Goal: Task Accomplishment & Management: Manage account settings

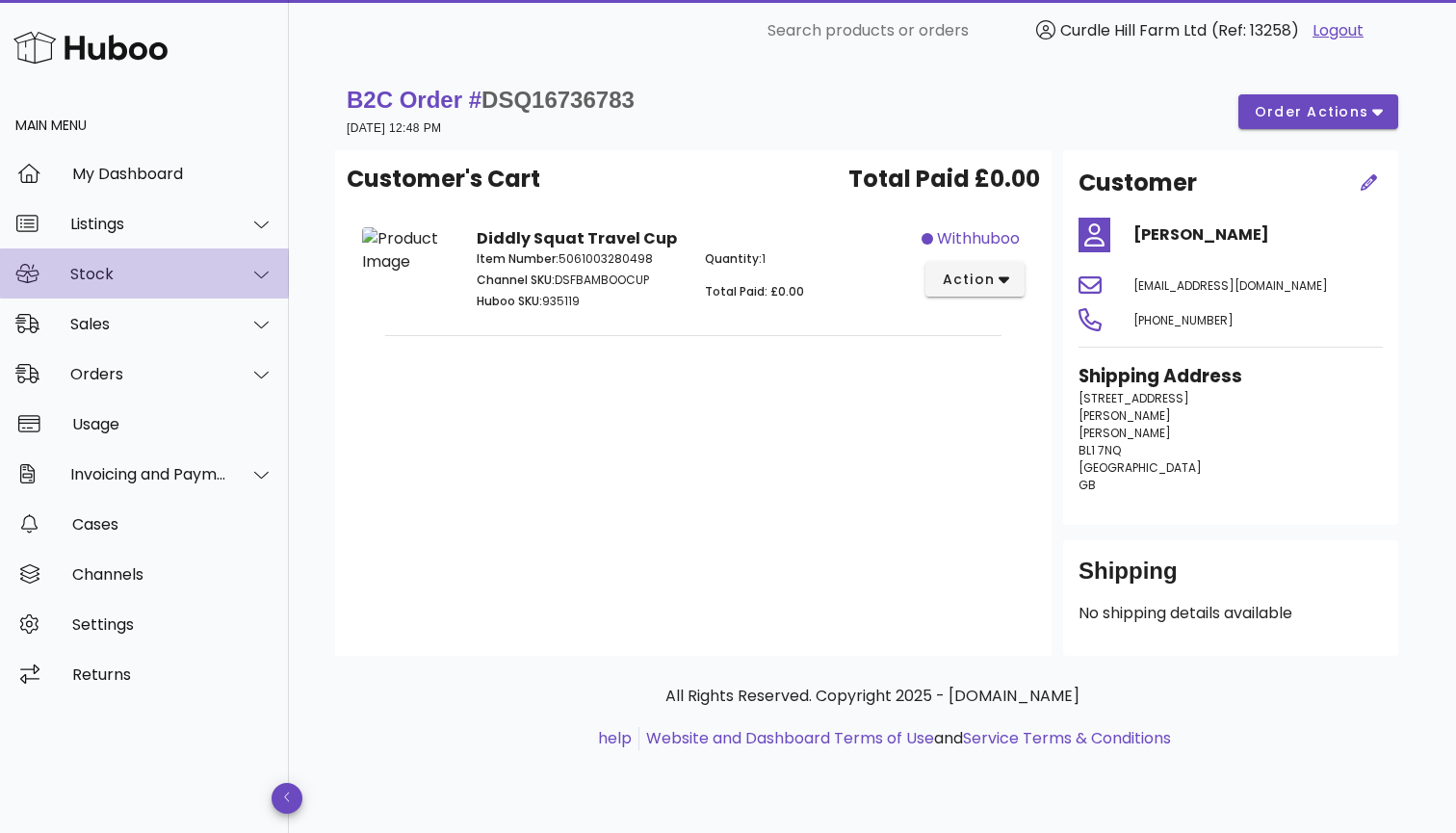
click at [157, 287] on div "Stock" at bounding box center [144, 274] width 288 height 50
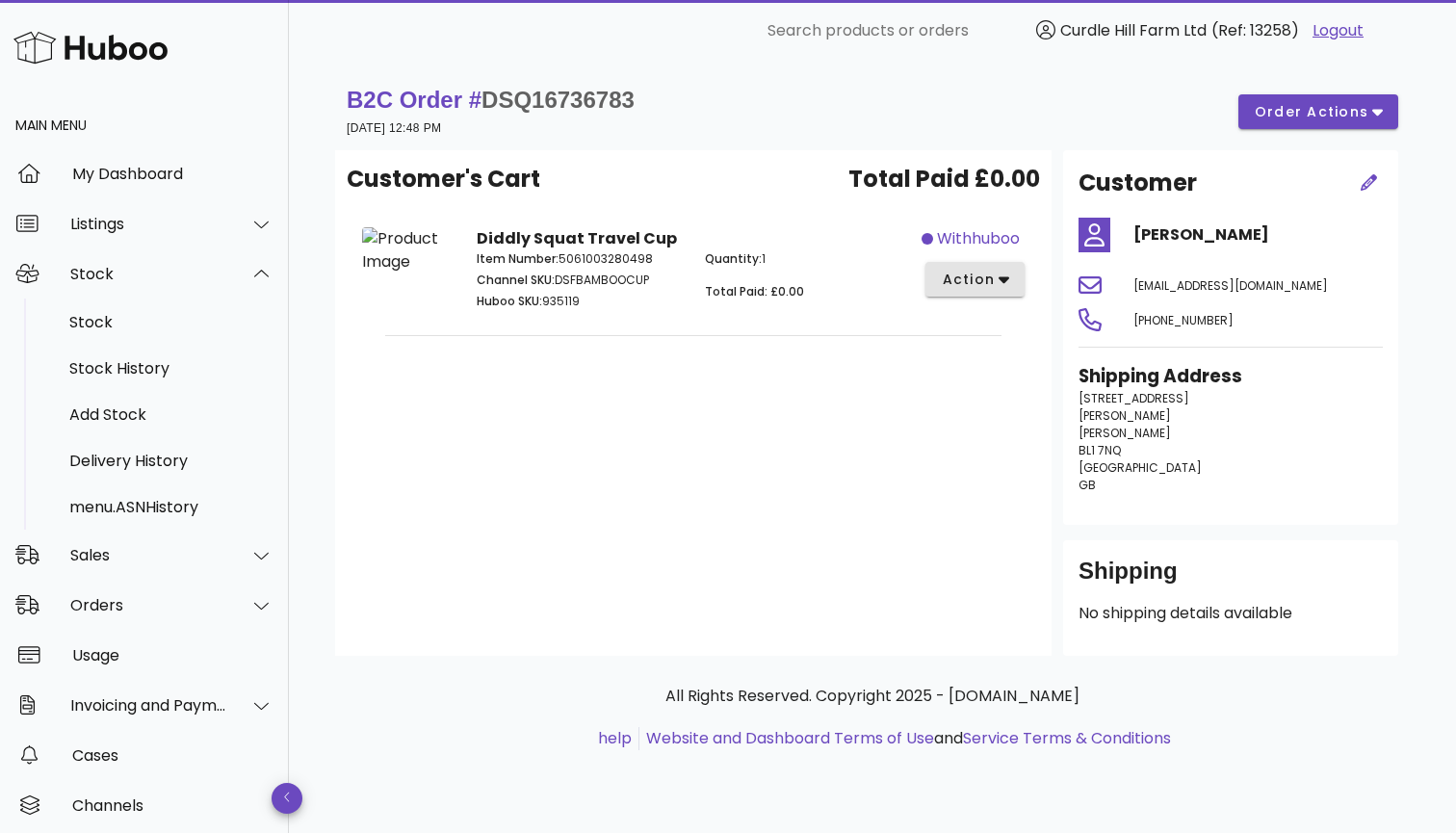
click at [997, 274] on span "action" at bounding box center [975, 280] width 68 height 20
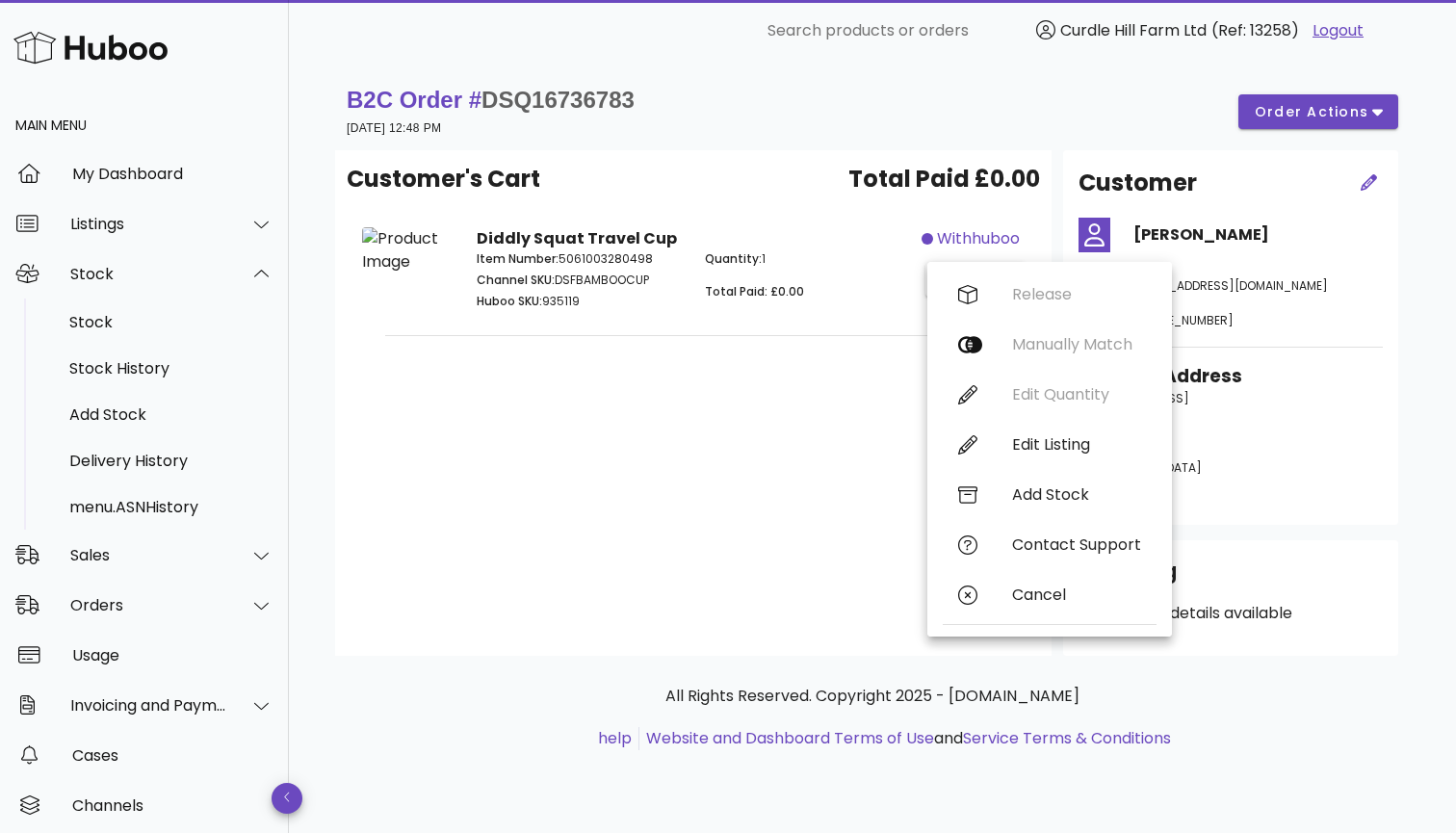
click at [863, 467] on div "Customer's Cart Total Paid £0.00 Diddly Squat Travel Cup Item Number: 506100328…" at bounding box center [694, 403] width 717 height 506
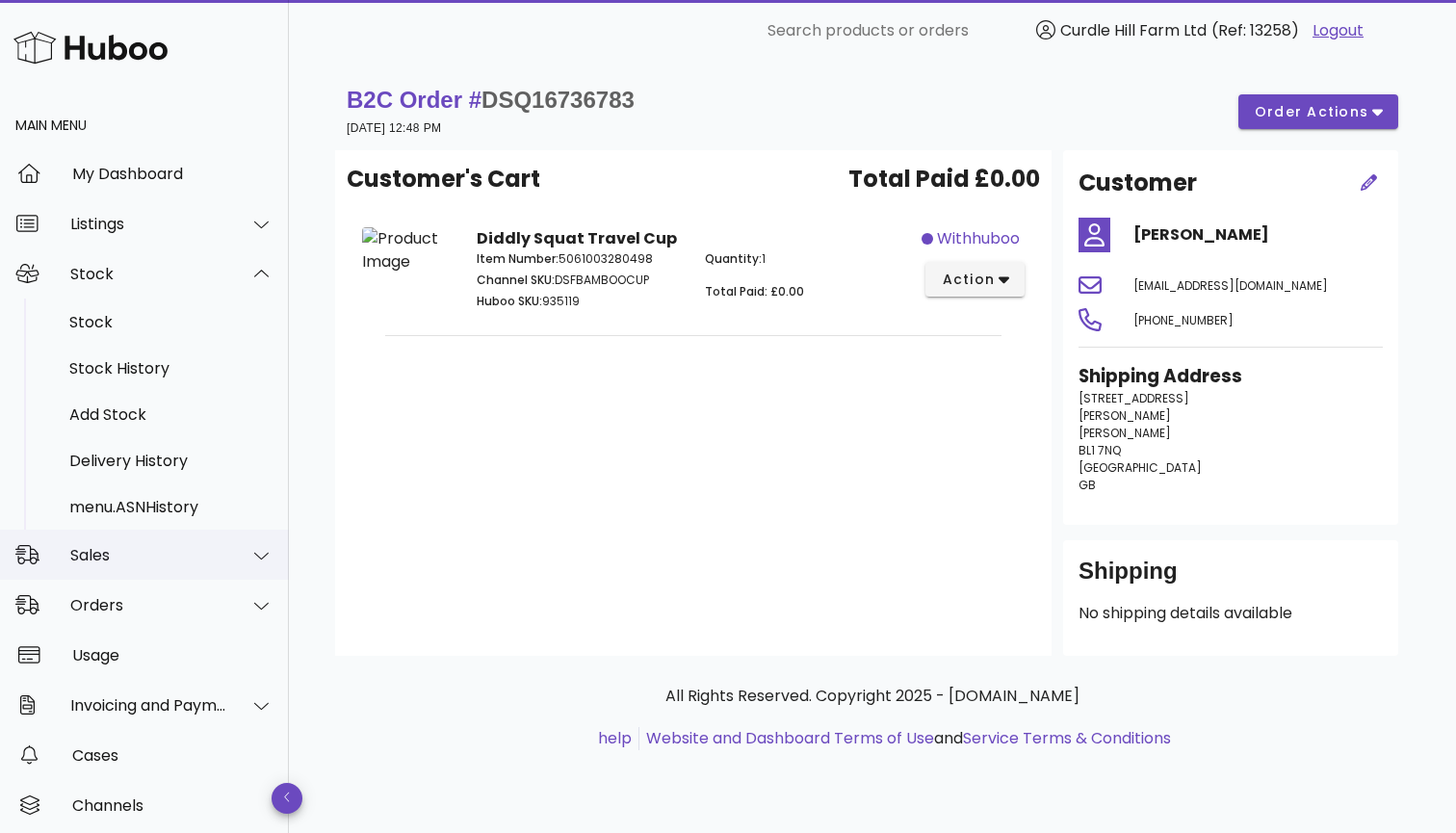
click at [118, 555] on div "Sales" at bounding box center [149, 554] width 157 height 18
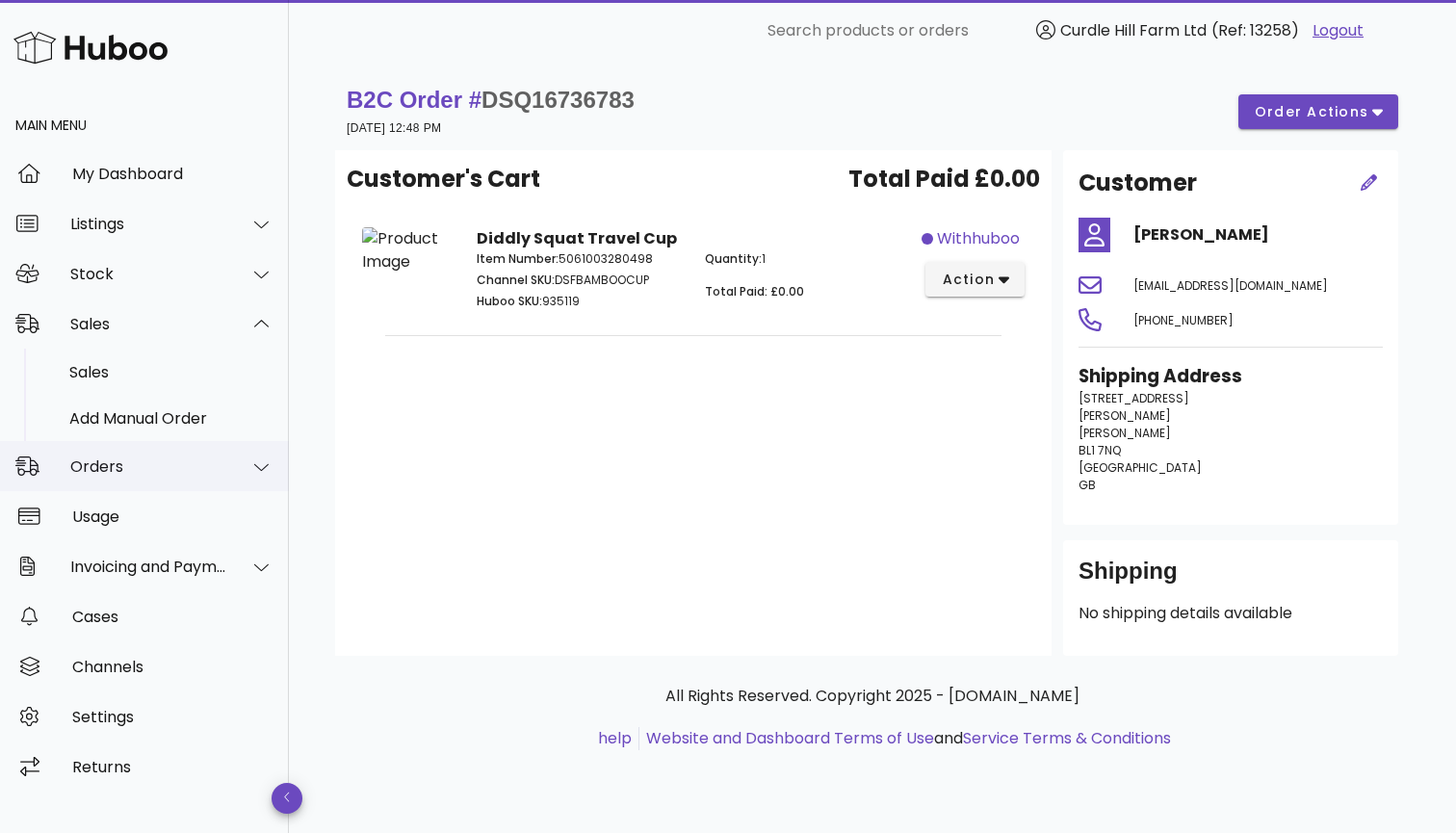
click at [142, 474] on div "Orders" at bounding box center [149, 466] width 157 height 18
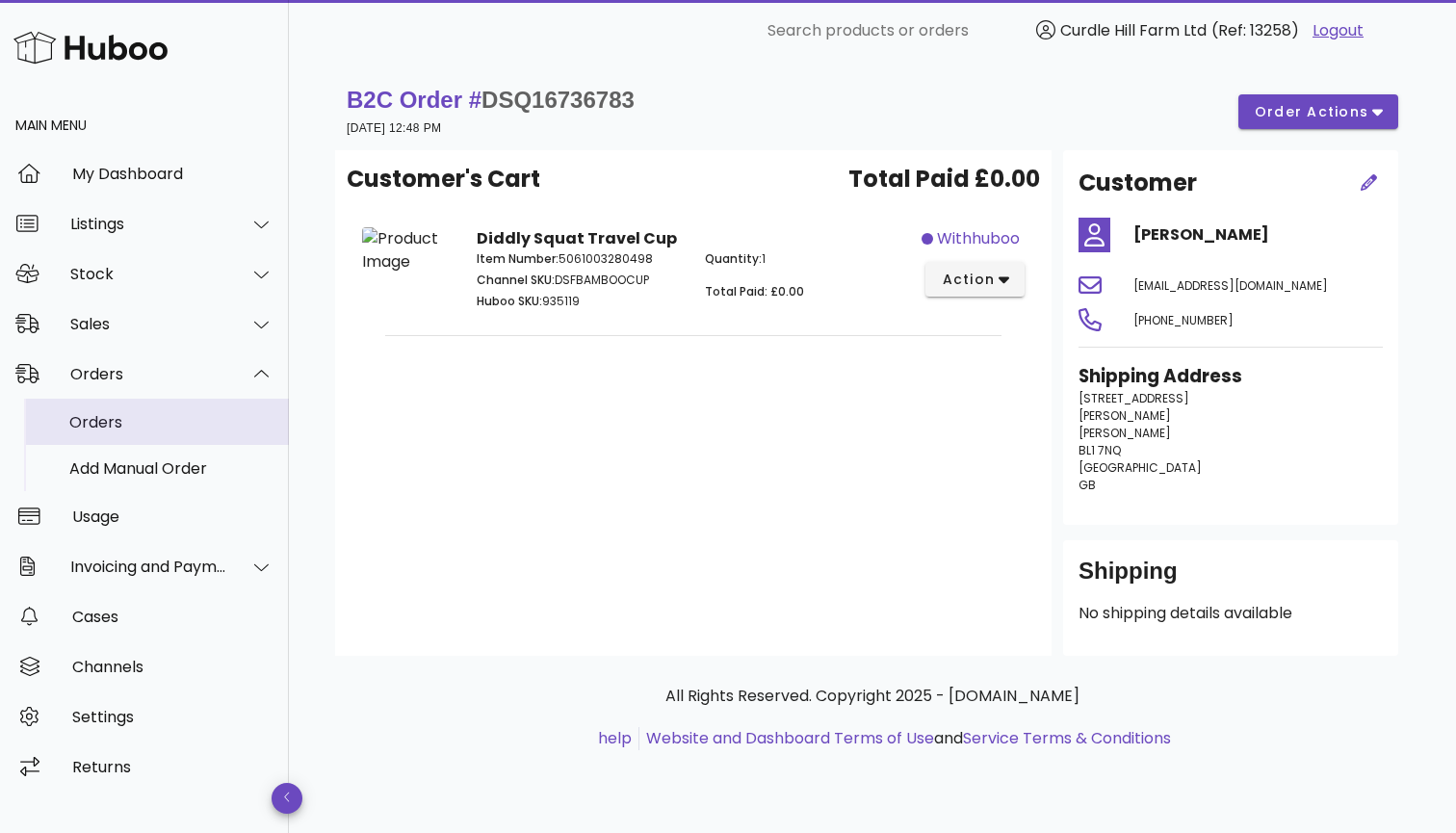
click at [152, 405] on div "Orders" at bounding box center [171, 421] width 204 height 42
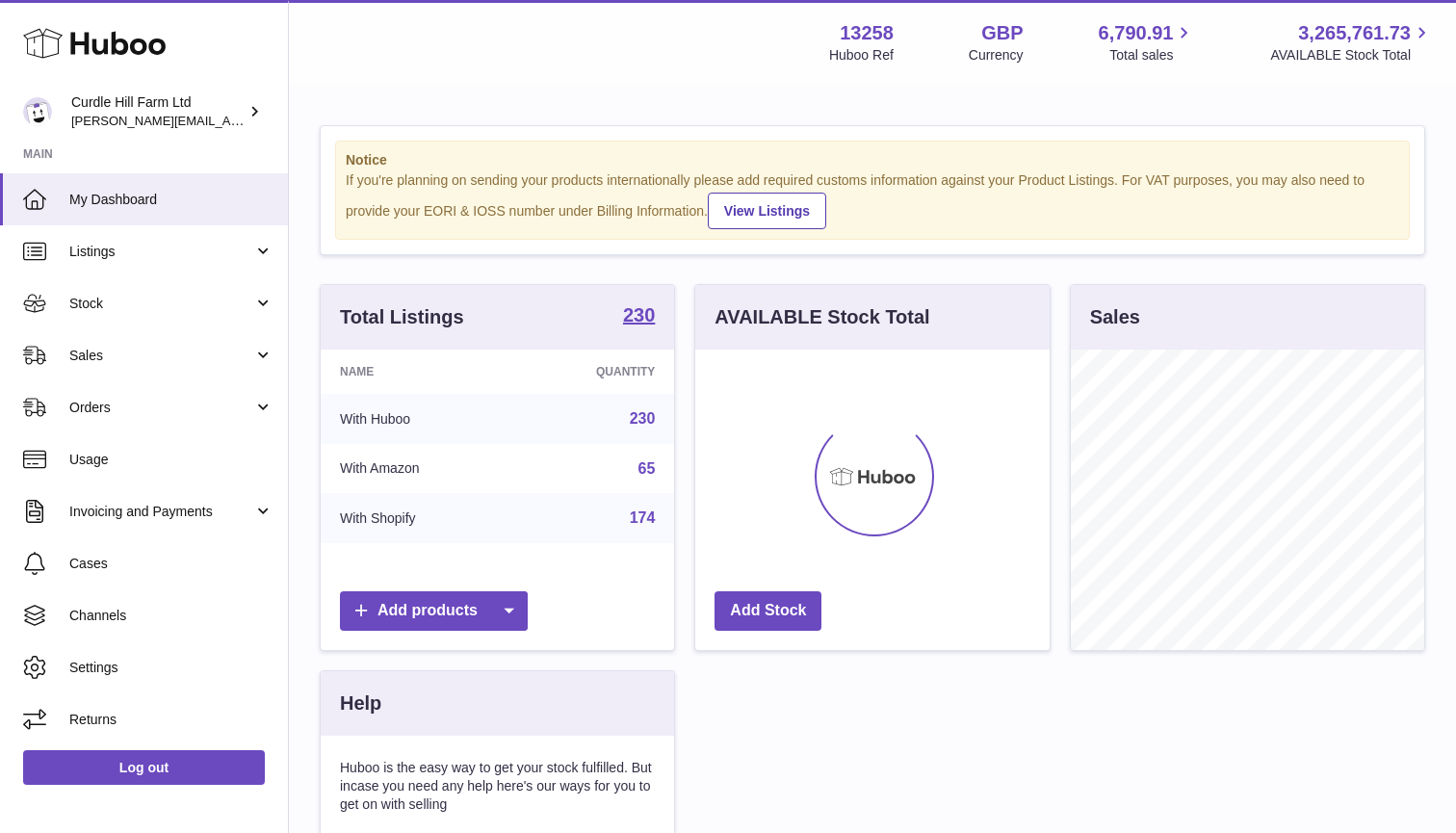
scroll to position [300, 355]
click at [93, 413] on span "Orders" at bounding box center [160, 407] width 184 height 18
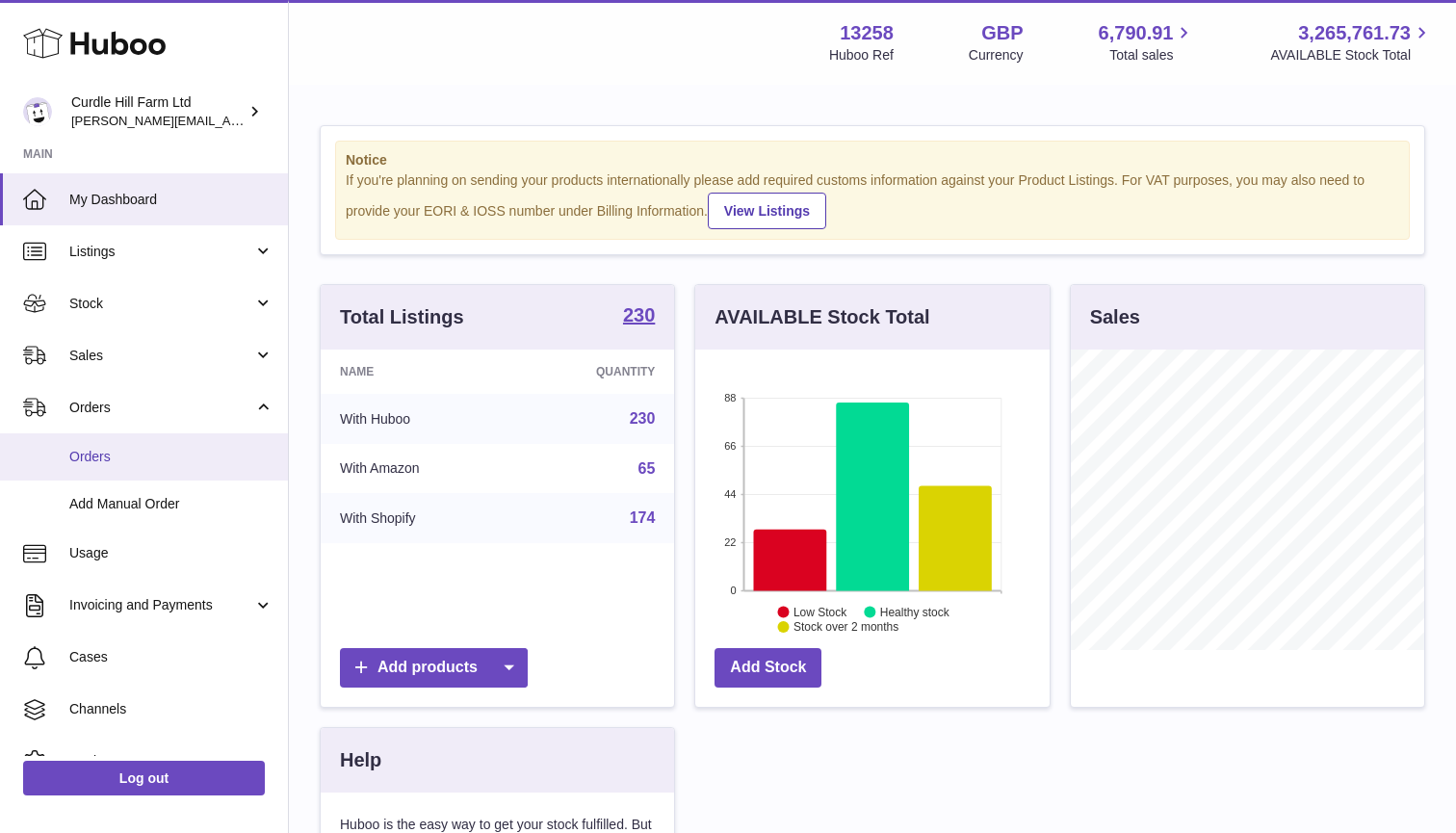
click at [109, 456] on span "Orders" at bounding box center [171, 456] width 204 height 18
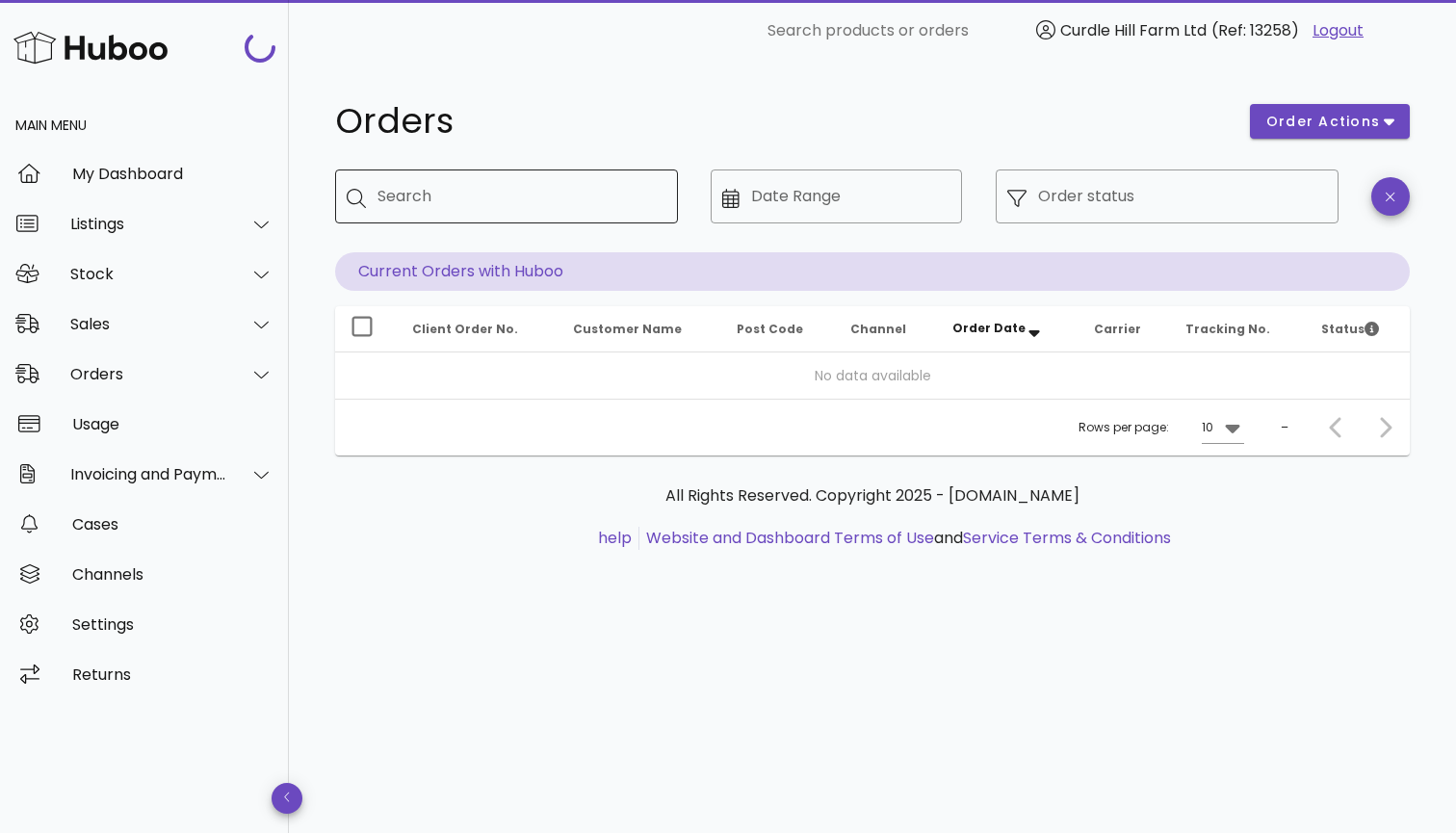
click at [509, 217] on div "Search" at bounding box center [520, 196] width 285 height 54
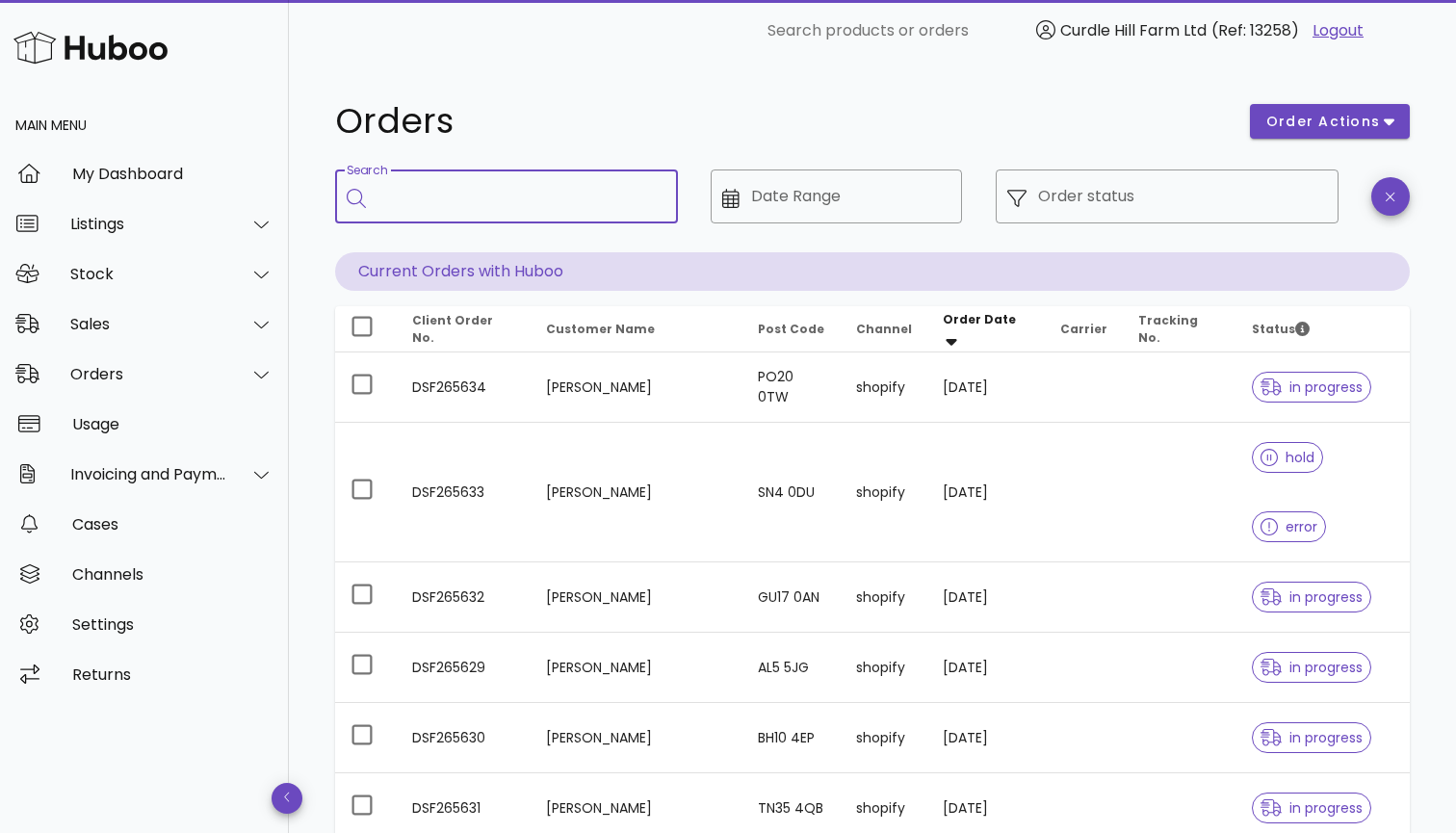
paste input "******"
type input "******"
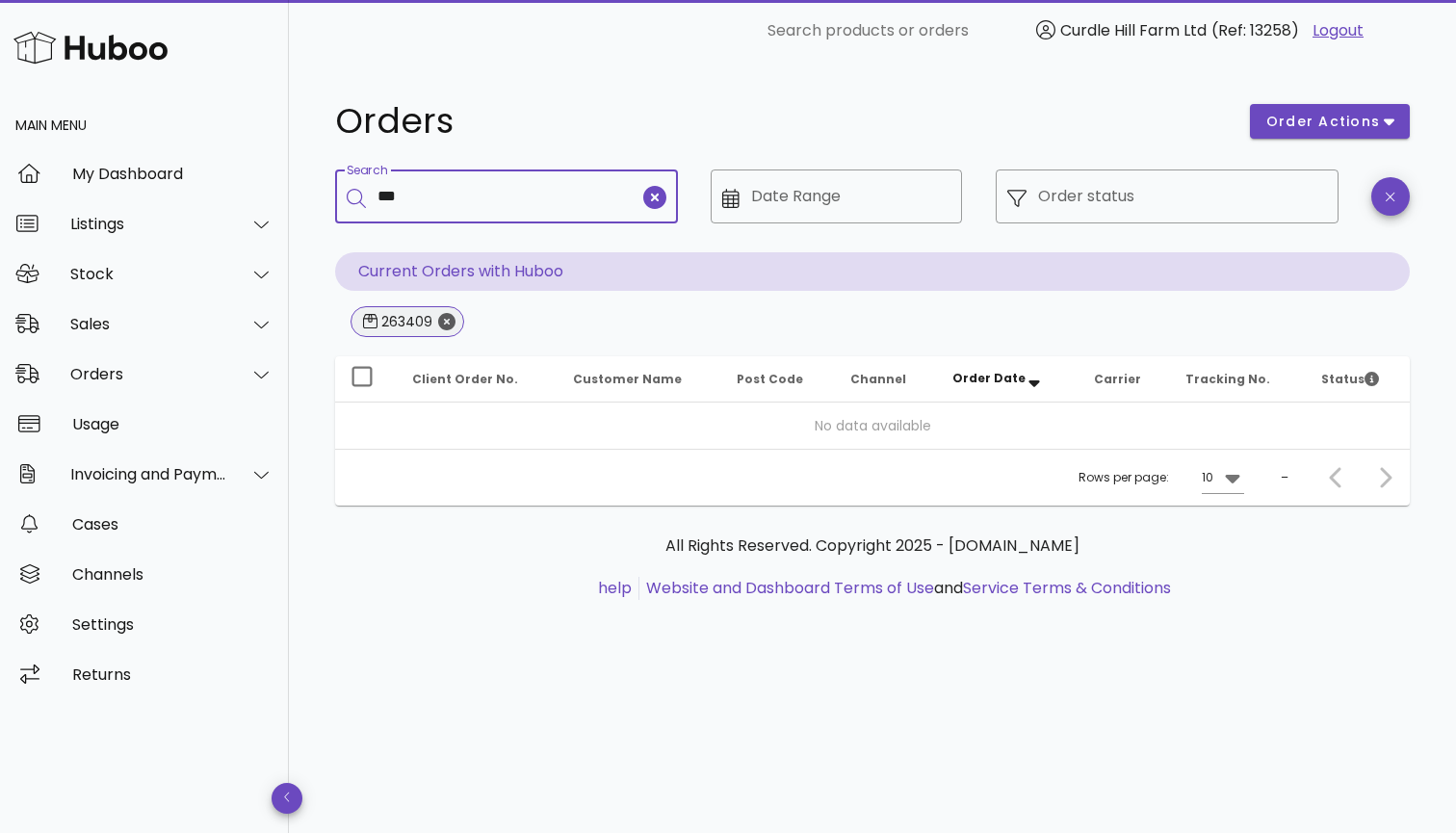
type input "***"
click at [447, 320] on icon "Close" at bounding box center [447, 321] width 17 height 17
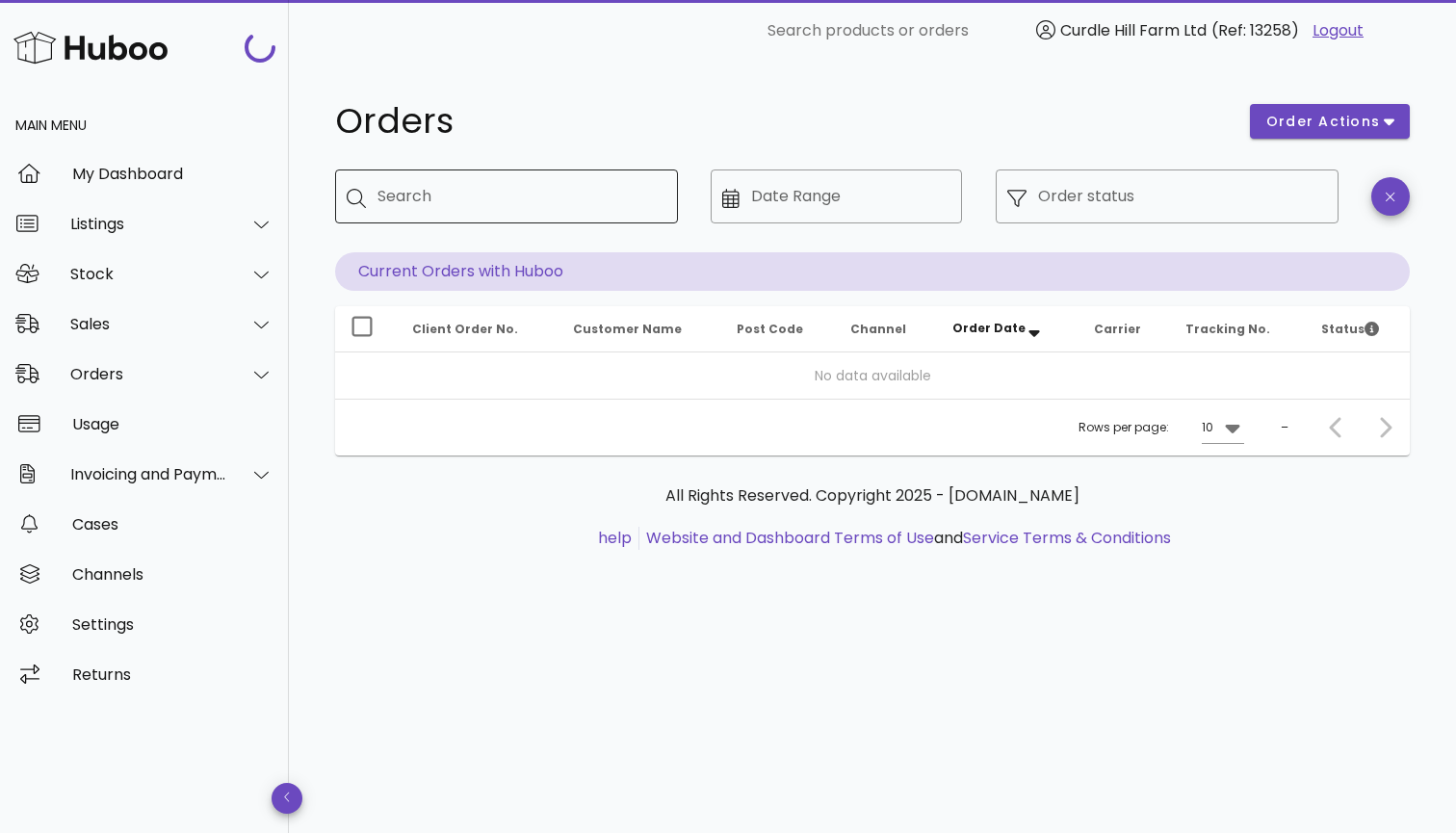
click at [439, 206] on input "Search" at bounding box center [520, 196] width 285 height 31
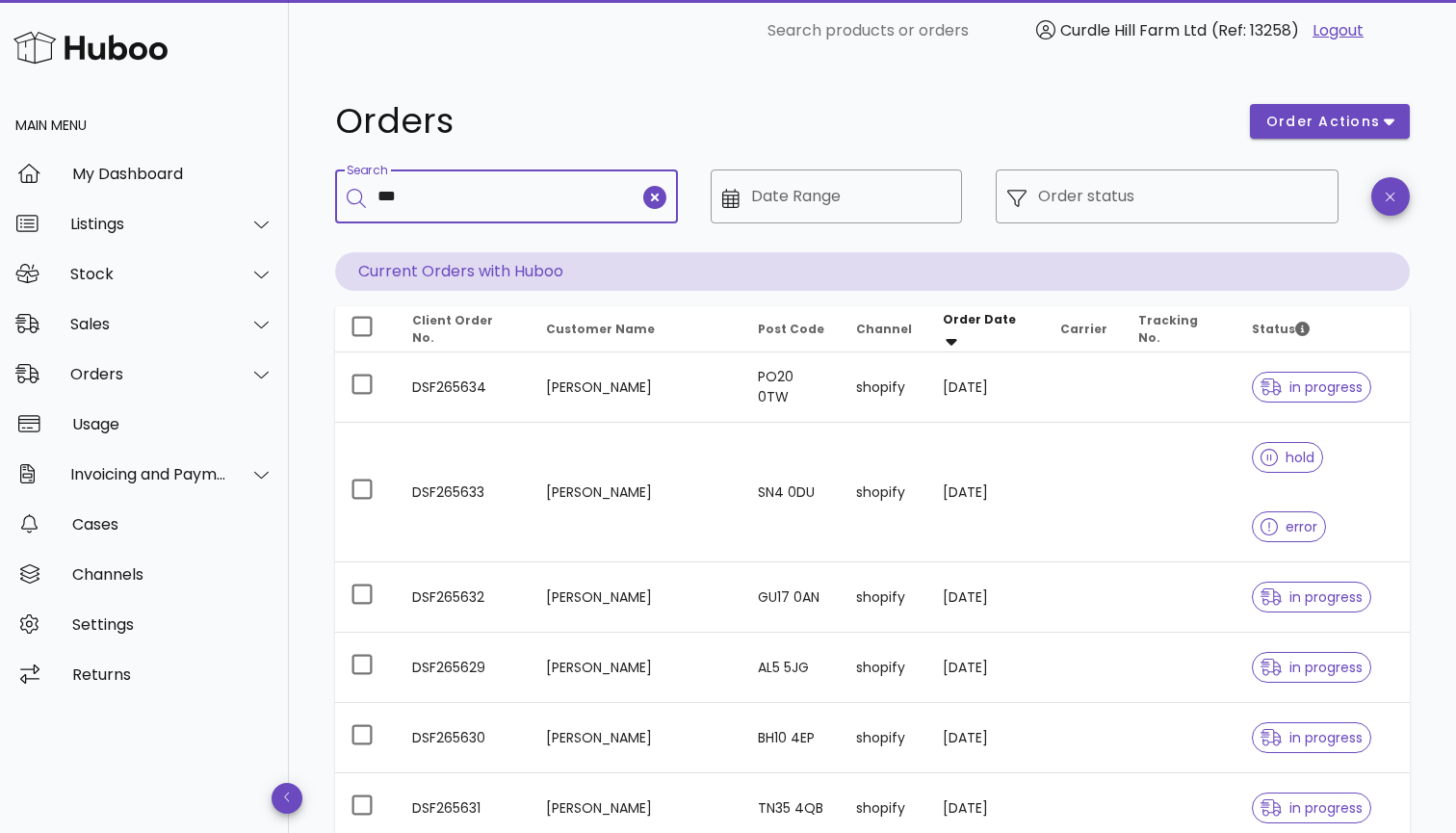
paste input "******"
type input "*********"
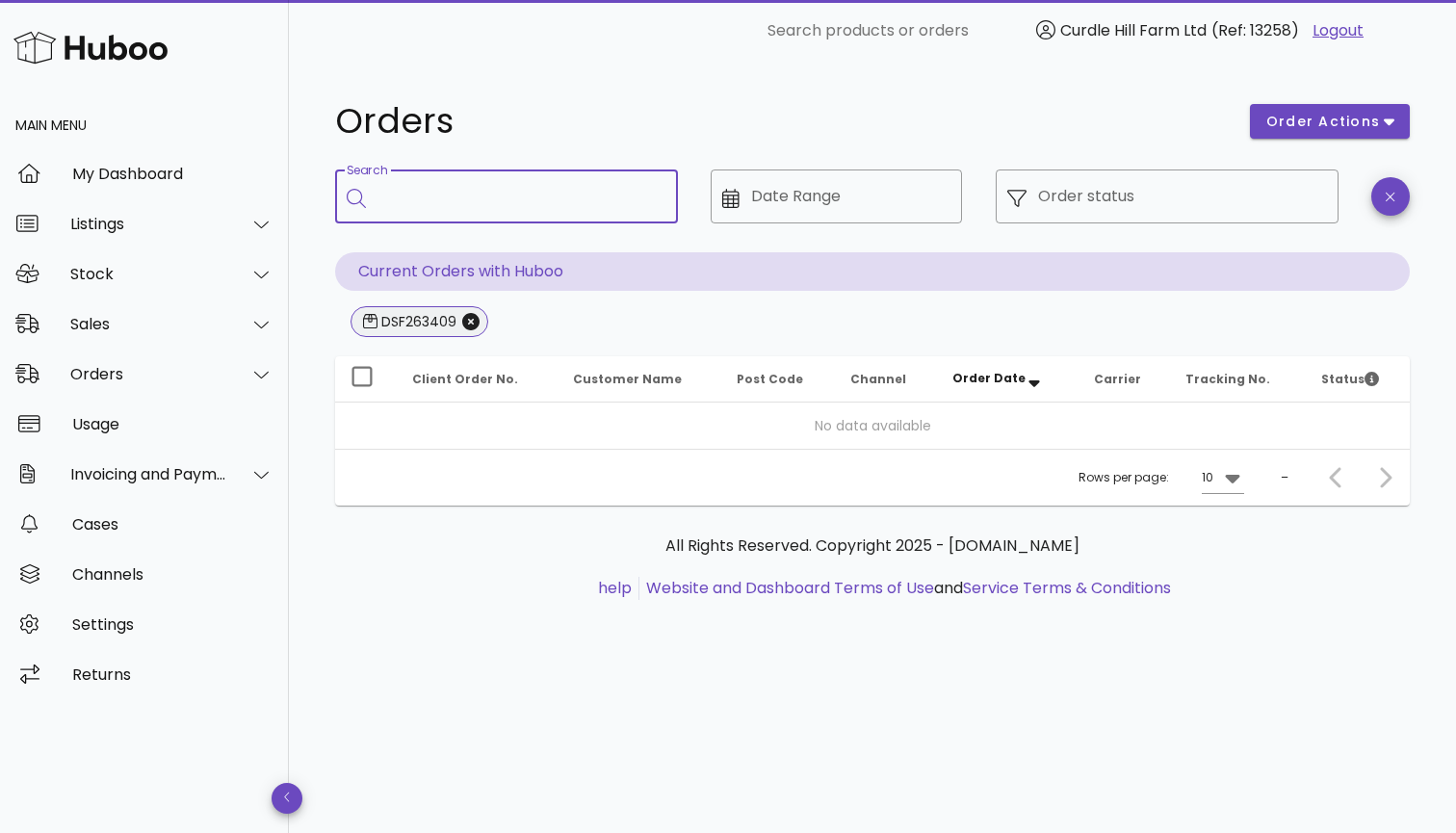
click at [416, 330] on div "DSF263409" at bounding box center [417, 321] width 79 height 19
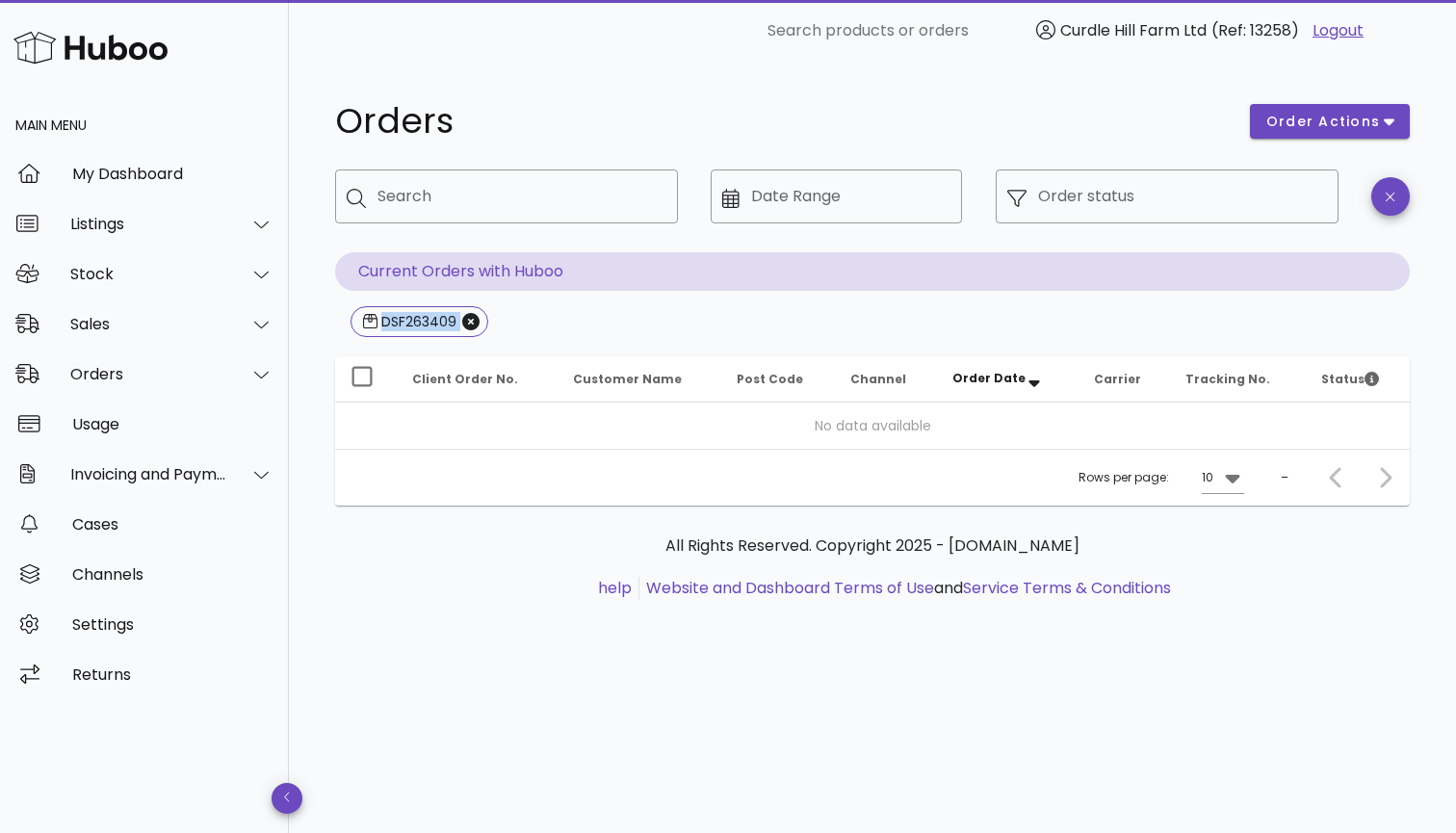
click at [559, 317] on div "DSF263409" at bounding box center [872, 323] width 1074 height 35
drag, startPoint x: 369, startPoint y: 310, endPoint x: 459, endPoint y: 317, distance: 90.3
click at [459, 317] on span "DSF263409" at bounding box center [420, 321] width 113 height 29
copy span "DSF263409"
click at [179, 329] on div "Sales" at bounding box center [149, 323] width 157 height 18
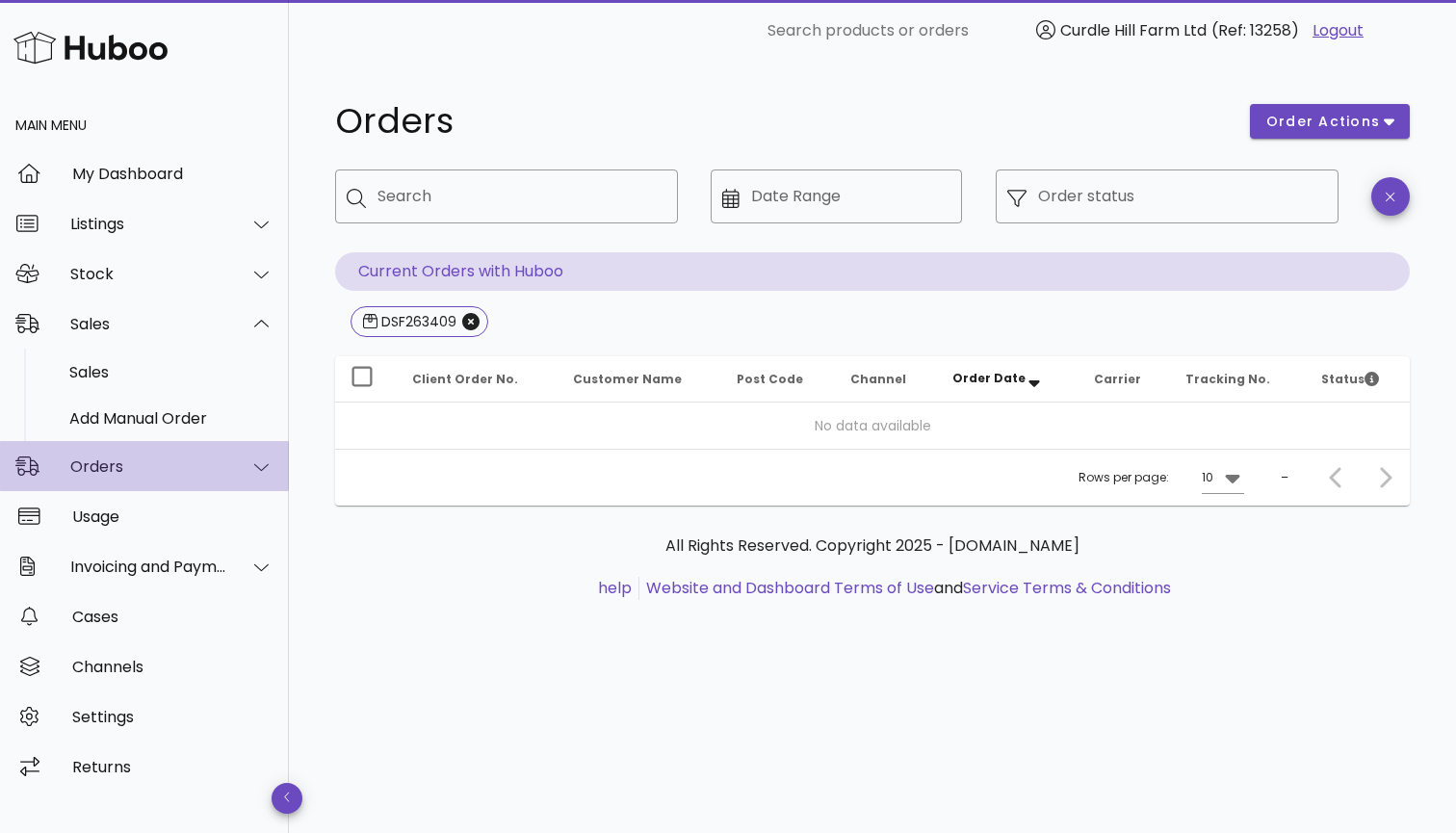
click at [159, 465] on div "Orders" at bounding box center [149, 466] width 157 height 18
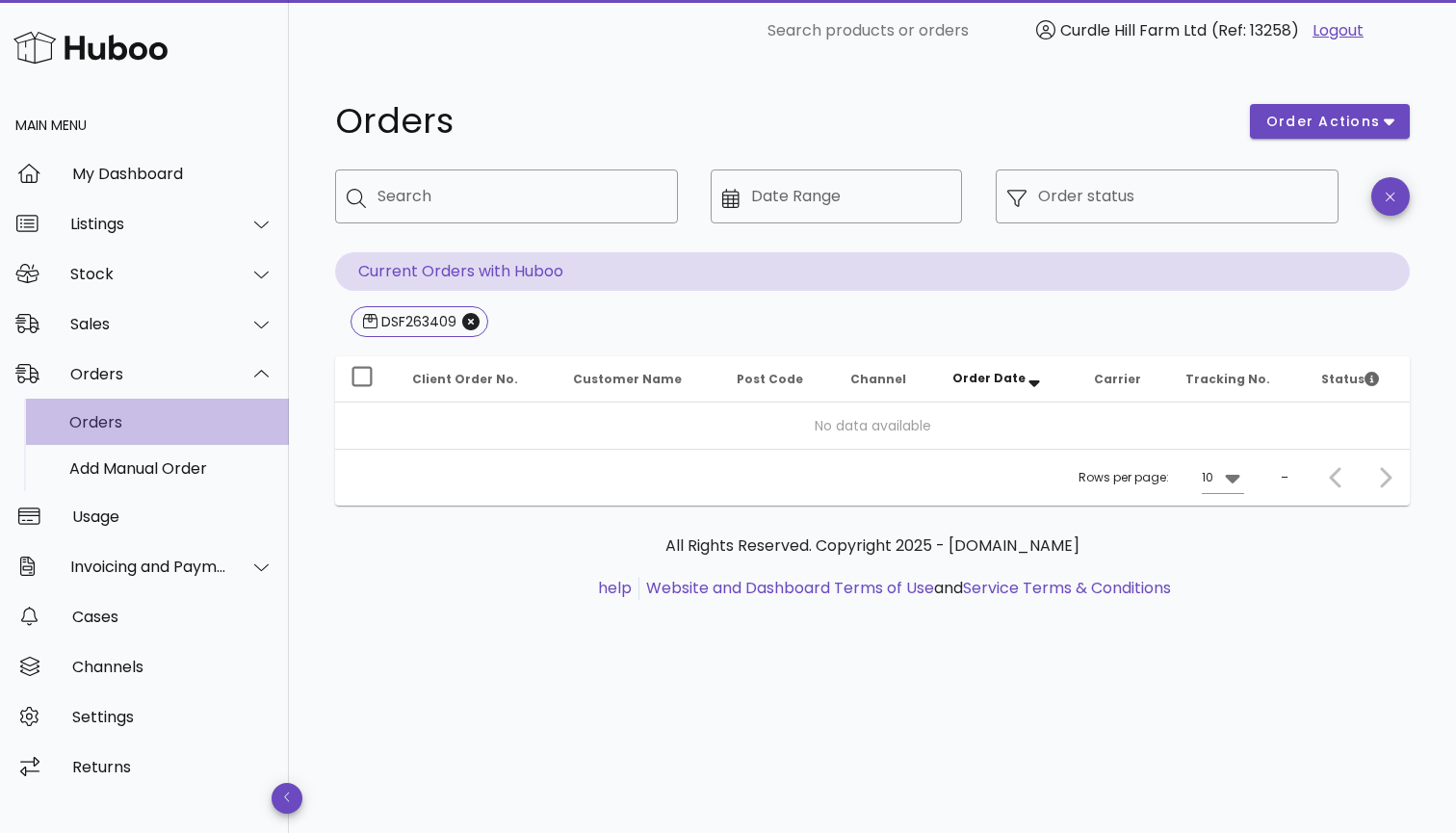
click at [171, 433] on div "Orders" at bounding box center [171, 421] width 204 height 42
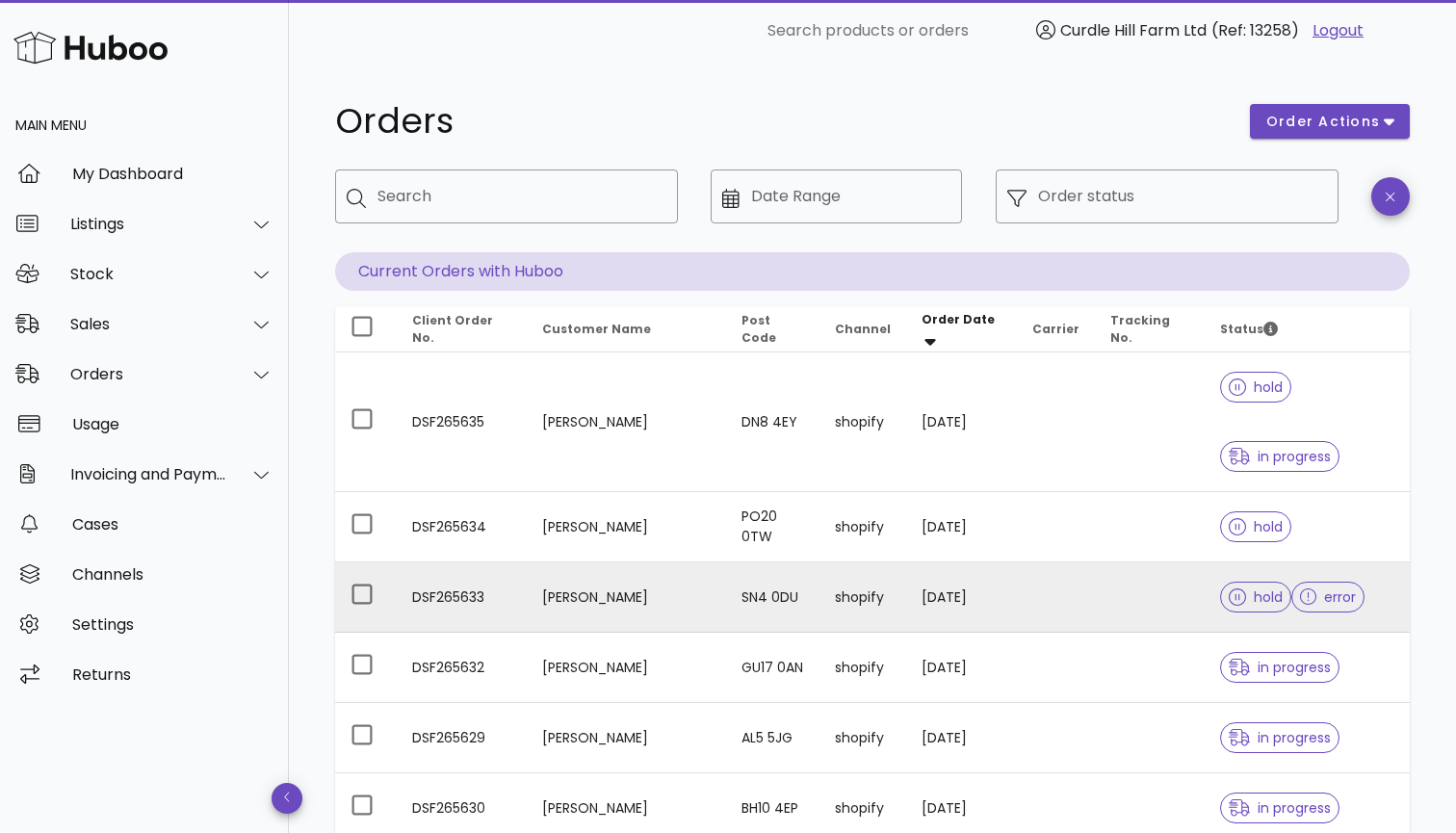
click at [587, 562] on td "[PERSON_NAME]" at bounding box center [626, 597] width 199 height 70
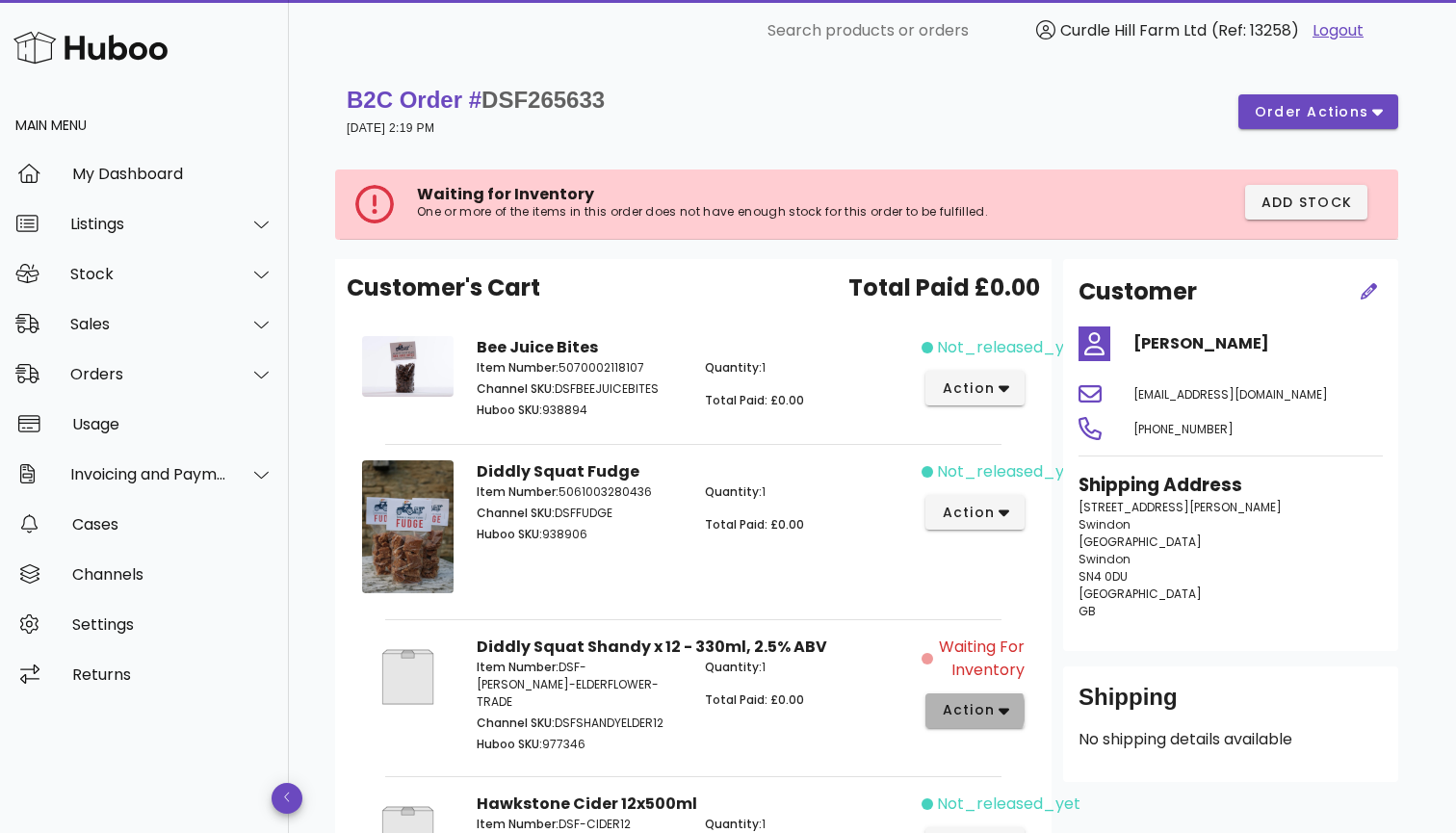
click at [968, 710] on span "action" at bounding box center [968, 710] width 54 height 20
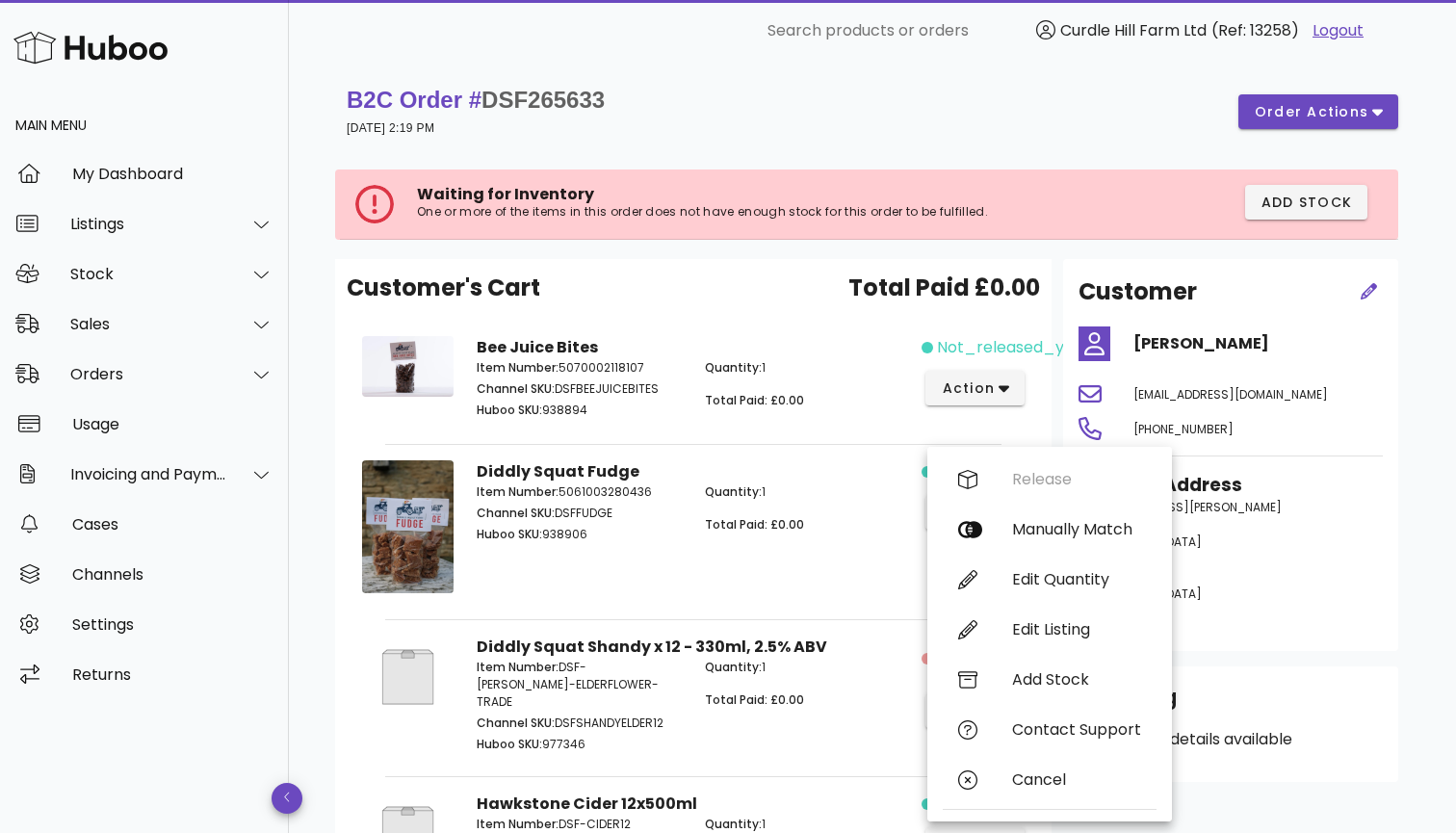
click at [833, 702] on p "Total Paid: £0.00" at bounding box center [807, 700] width 205 height 17
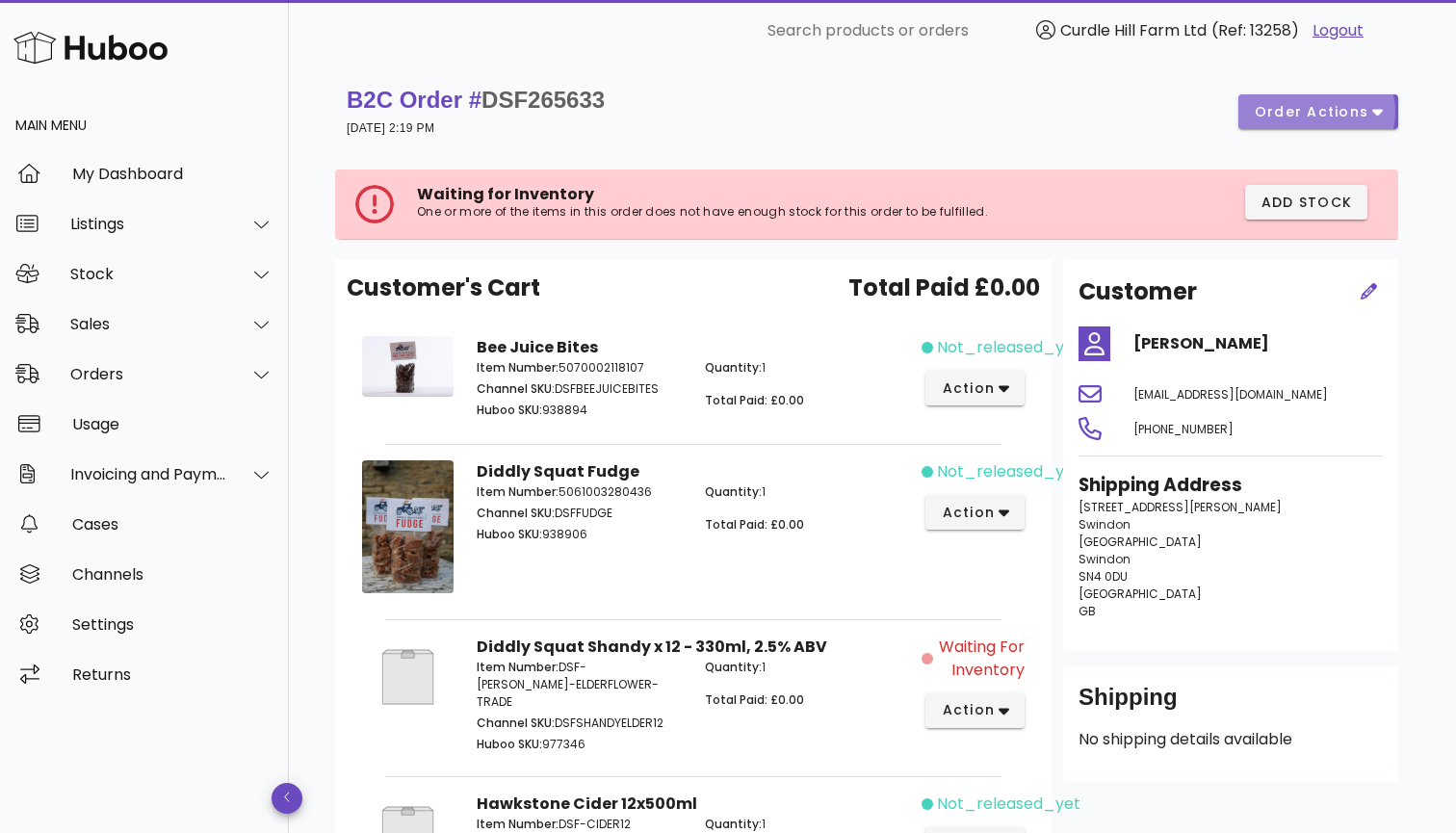
click at [1293, 106] on span "order actions" at bounding box center [1311, 112] width 116 height 20
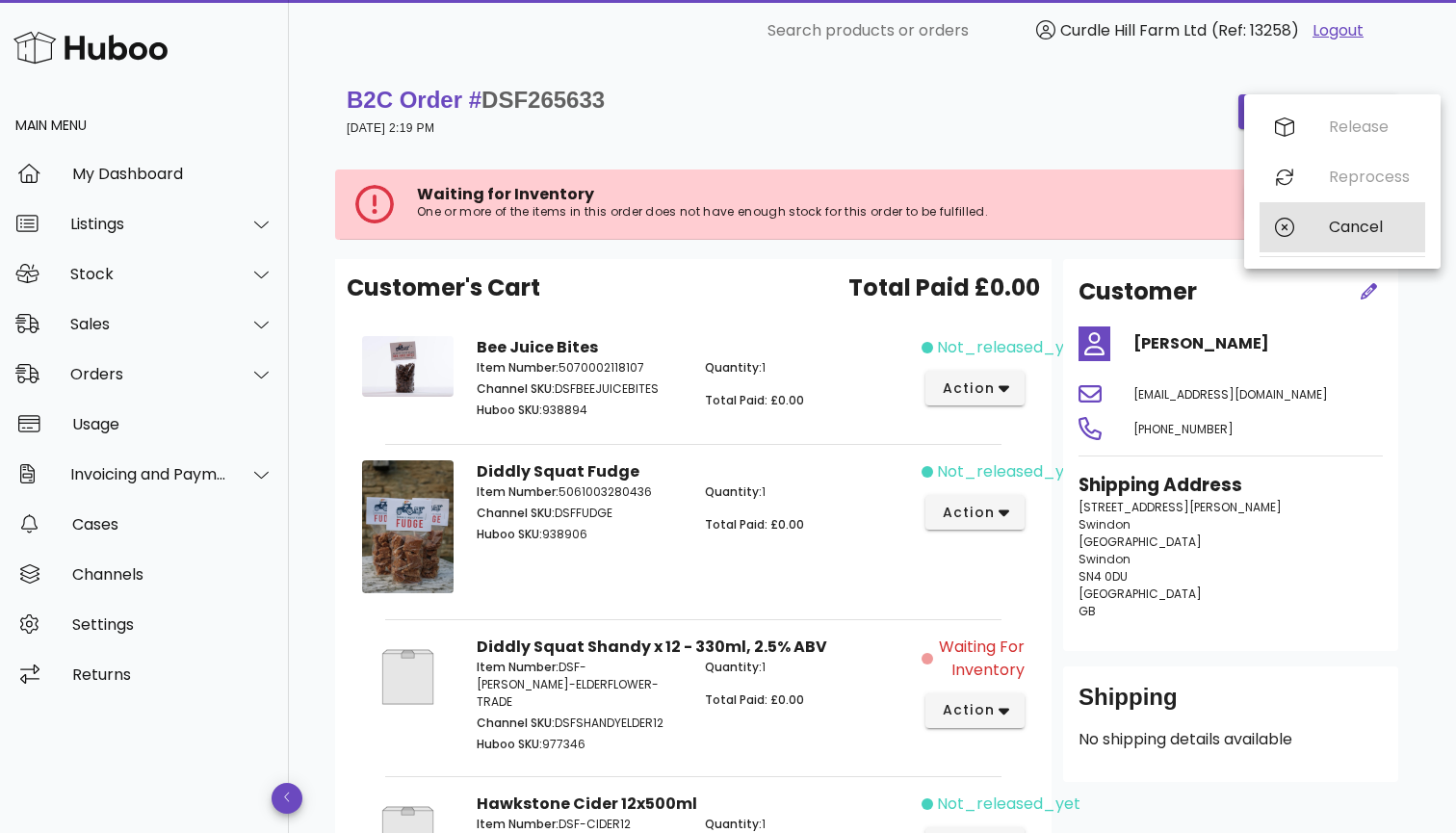
click at [1271, 241] on div "Cancel" at bounding box center [1342, 227] width 166 height 50
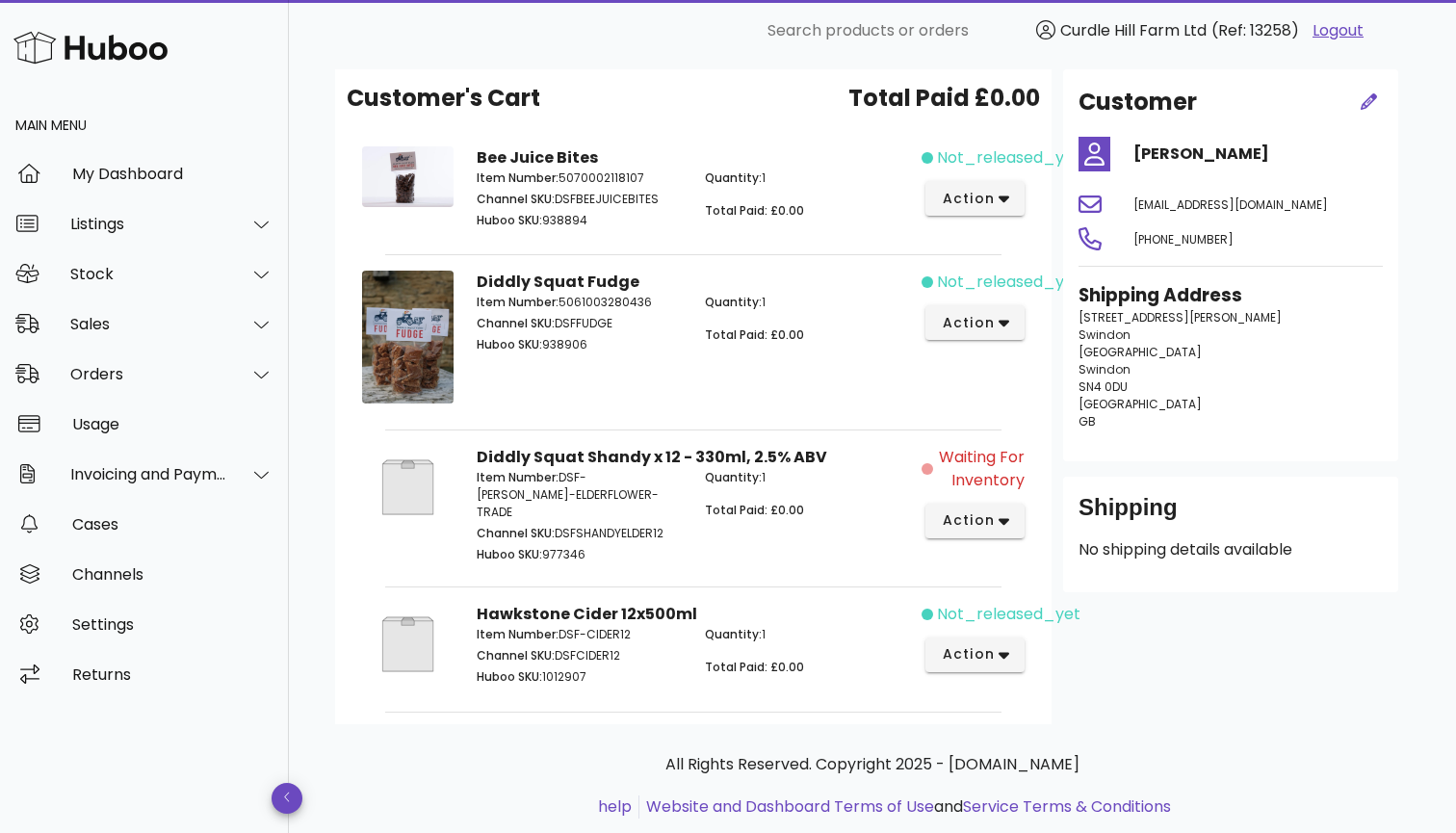
scroll to position [192, 0]
